Goal: Task Accomplishment & Management: Manage account settings

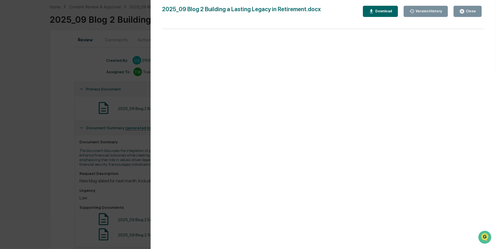
click at [63, 152] on div "Version History [DATE] 07:16 PM [PERSON_NAME] 2025_09 Blog 2 Building a Lasting…" at bounding box center [248, 124] width 496 height 249
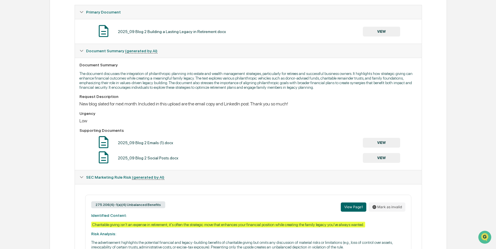
scroll to position [105, 0]
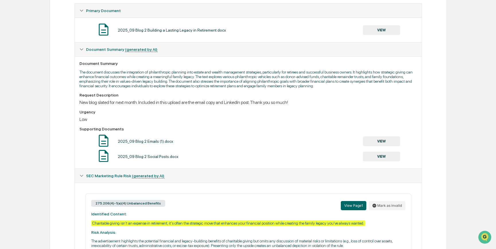
click at [377, 146] on button "VIEW" at bounding box center [381, 141] width 37 height 10
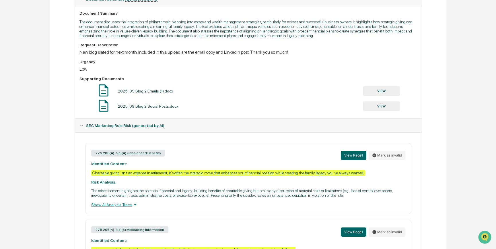
scroll to position [156, 0]
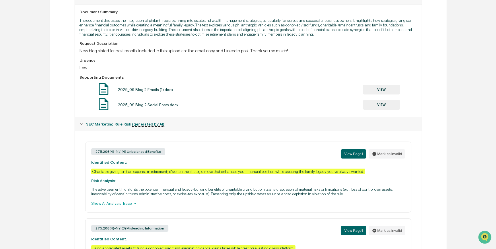
click at [389, 92] on button "VIEW" at bounding box center [381, 90] width 37 height 10
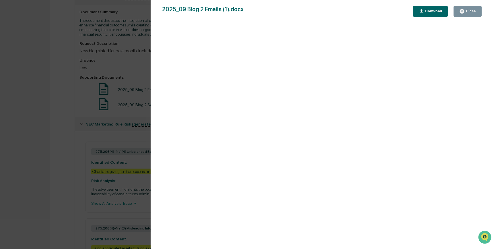
click at [52, 136] on div "Version History [DATE] 07:16 PM [PERSON_NAME] 2025_09 Blog 2 Emails (1).docx Cl…" at bounding box center [248, 124] width 496 height 249
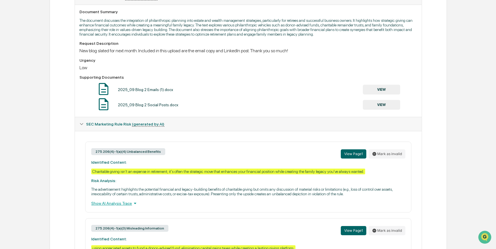
click at [383, 108] on button "VIEW" at bounding box center [381, 105] width 37 height 10
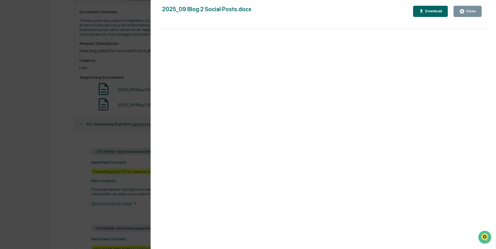
click at [70, 166] on div "Version History [DATE] 07:16 PM [PERSON_NAME] 2025_09 Blog 2 Social Posts.docx …" at bounding box center [248, 124] width 496 height 249
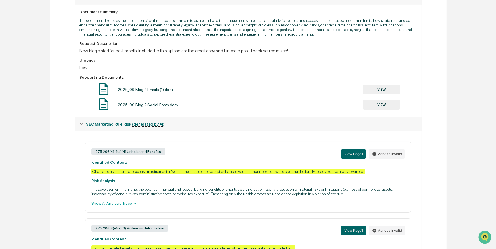
click at [206, 87] on div "2025_09 Blog 2 Emails (1).docx VIEW" at bounding box center [247, 89] width 337 height 15
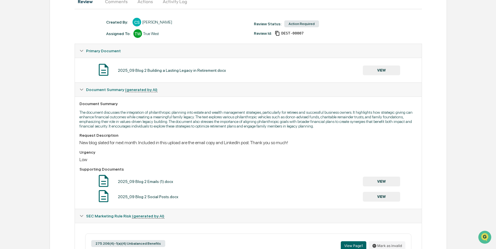
scroll to position [0, 0]
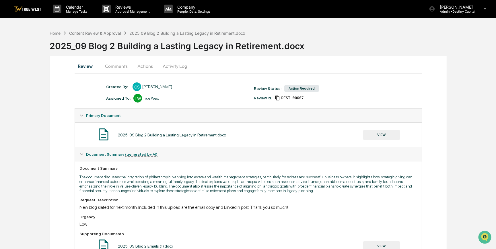
click at [121, 66] on button "Comments" at bounding box center [116, 66] width 32 height 14
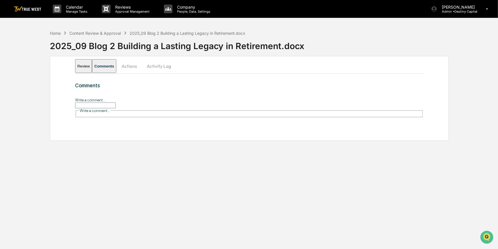
click at [116, 102] on input "Write a comment..." at bounding box center [95, 105] width 41 height 6
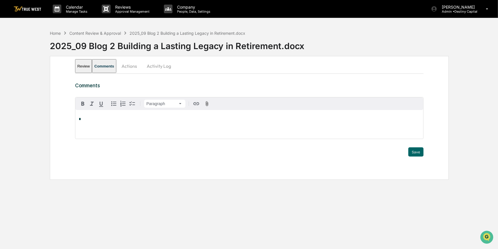
click at [116, 120] on p "*" at bounding box center [250, 119] width 342 height 4
click at [84, 131] on div "**********" at bounding box center [249, 124] width 348 height 29
click at [113, 103] on icon "button" at bounding box center [113, 103] width 7 height 7
click at [114, 126] on span "**********" at bounding box center [123, 127] width 76 height 4
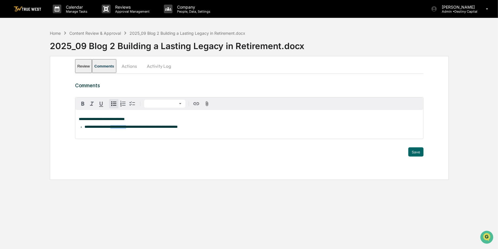
drag, startPoint x: 132, startPoint y: 127, endPoint x: 115, endPoint y: 127, distance: 17.8
click at [115, 127] on span "**********" at bounding box center [131, 127] width 93 height 4
click at [101, 105] on icon "button" at bounding box center [101, 104] width 4 height 5
click at [81, 101] on icon "button" at bounding box center [82, 103] width 7 height 7
click at [192, 127] on li "**********" at bounding box center [253, 127] width 336 height 4
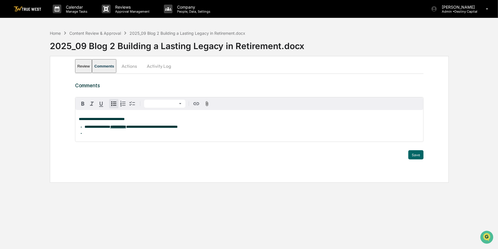
click at [89, 135] on li at bounding box center [253, 133] width 336 height 4
click at [124, 134] on span "**********" at bounding box center [128, 133] width 86 height 4
drag, startPoint x: 142, startPoint y: 134, endPoint x: 124, endPoint y: 134, distance: 18.4
click at [124, 134] on span "**********" at bounding box center [136, 133] width 103 height 4
click at [100, 103] on icon "button" at bounding box center [101, 104] width 7 height 7
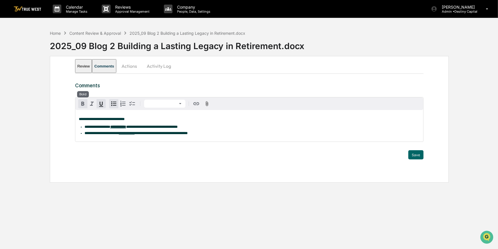
click at [81, 103] on icon "button" at bounding box center [82, 103] width 7 height 7
click at [414, 157] on button "Save" at bounding box center [416, 154] width 15 height 9
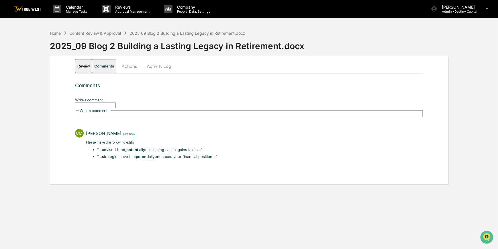
click at [142, 65] on button "Actions" at bounding box center [129, 66] width 26 height 14
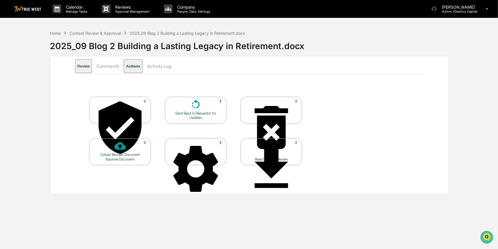
click at [193, 109] on icon at bounding box center [195, 104] width 11 height 11
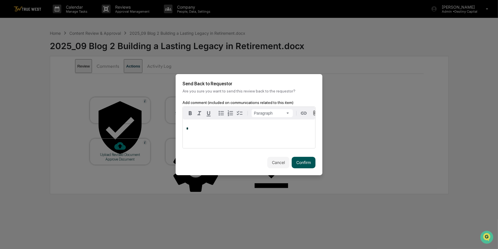
click at [301, 163] on button "Confirm" at bounding box center [304, 162] width 24 height 11
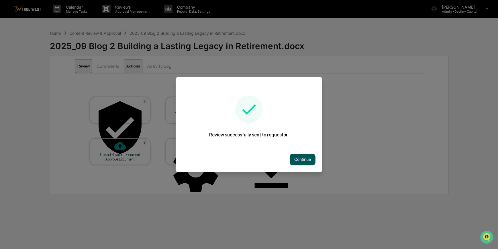
click at [303, 159] on button "Continue" at bounding box center [303, 158] width 26 height 11
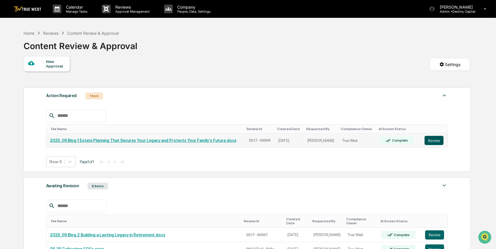
click at [437, 141] on button "Review" at bounding box center [433, 140] width 19 height 9
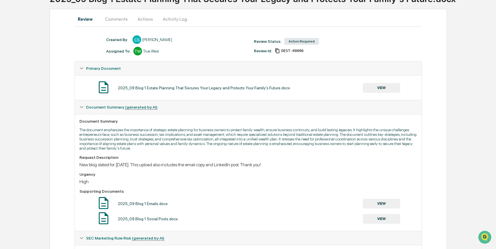
scroll to position [7, 0]
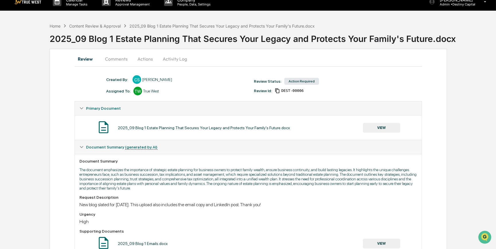
click at [390, 128] on button "VIEW" at bounding box center [381, 128] width 37 height 10
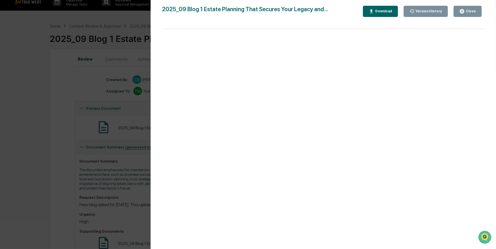
click at [154, 185] on div "Version History 09/17/2025, 07:15 PM Charissa Stober 2025_09 Blog 1 Estate Plan…" at bounding box center [323, 130] width 345 height 260
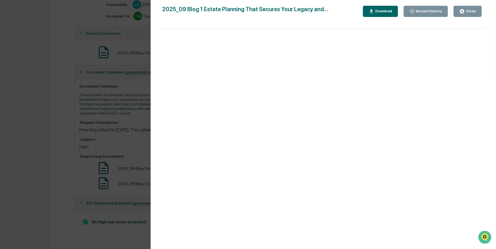
scroll to position [85, 0]
click at [133, 136] on div "Version History 09/17/2025, 07:15 PM Charissa Stober 2025_09 Blog 1 Estate Plan…" at bounding box center [248, 124] width 496 height 249
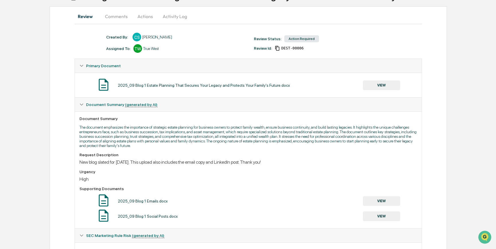
scroll to position [0, 0]
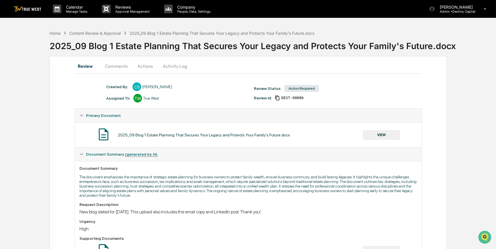
click at [375, 132] on button "VIEW" at bounding box center [381, 135] width 37 height 10
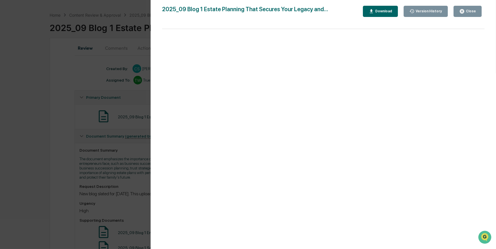
scroll to position [26, 0]
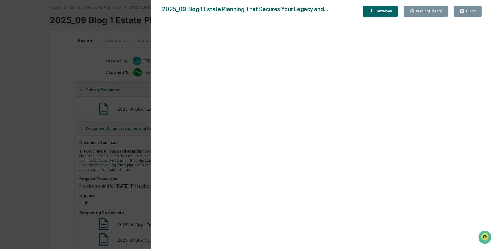
click at [79, 113] on div "Version History 09/17/2025, 07:15 PM Charissa Stober 2025_09 Blog 1 Estate Plan…" at bounding box center [248, 124] width 496 height 249
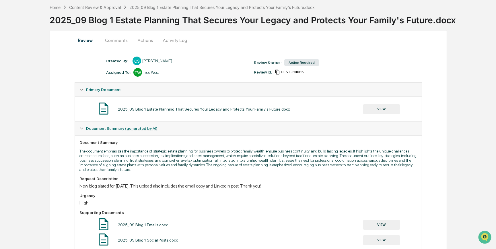
click at [141, 38] on button "Actions" at bounding box center [145, 40] width 26 height 14
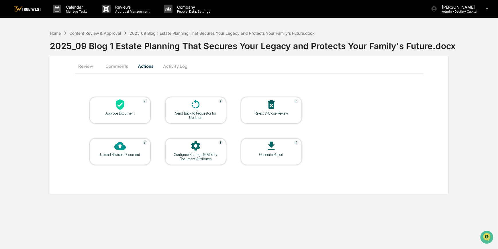
click at [137, 108] on div at bounding box center [119, 105] width 57 height 12
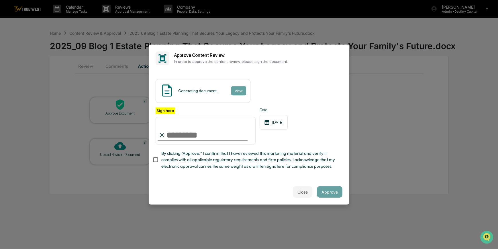
click at [173, 134] on input "Sign here" at bounding box center [206, 131] width 100 height 28
type input "*********"
click at [233, 92] on button "View" at bounding box center [238, 90] width 15 height 9
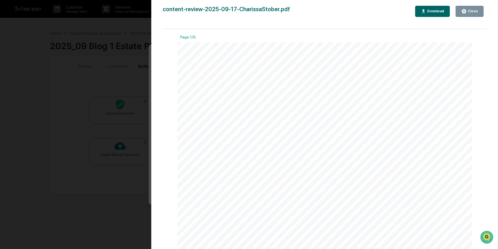
click at [96, 96] on div "Version History 09/17/2025, 10:18 PM Carliss Marshall content-review-2025-09-17…" at bounding box center [249, 124] width 498 height 249
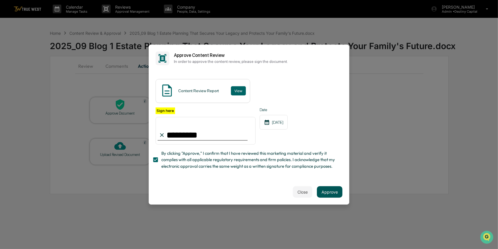
click at [332, 193] on button "Approve" at bounding box center [330, 191] width 26 height 11
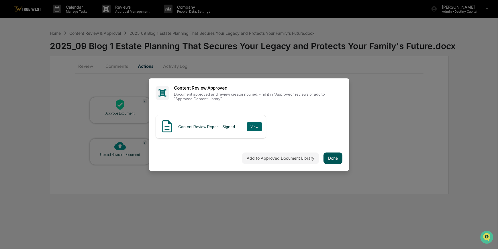
click at [330, 158] on button "Done" at bounding box center [333, 157] width 19 height 11
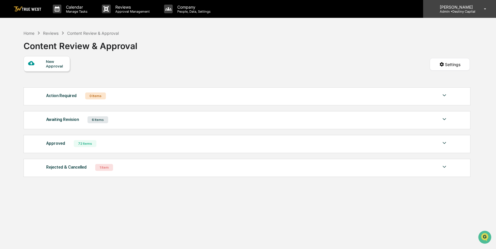
click at [469, 12] on p "Admin • Destiny Capital" at bounding box center [455, 11] width 40 height 4
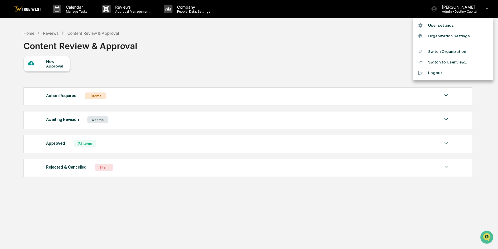
click at [444, 50] on li "Switch Organization" at bounding box center [453, 51] width 80 height 11
